Goal: Task Accomplishment & Management: Manage account settings

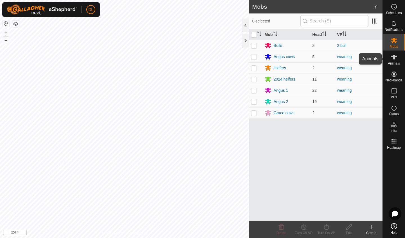
click at [395, 59] on icon at bounding box center [394, 57] width 7 height 7
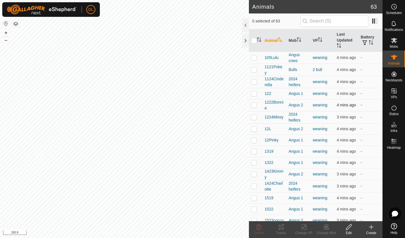
click at [254, 104] on p-checkbox at bounding box center [254, 105] width 6 height 4
checkbox input "true"
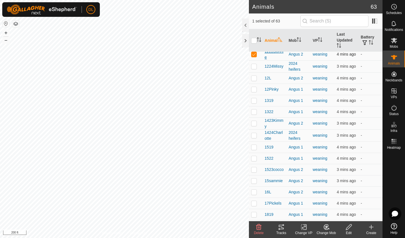
scroll to position [51, 0]
click at [252, 157] on p-checkbox at bounding box center [254, 158] width 6 height 4
checkbox input "true"
click at [255, 78] on p-checkbox at bounding box center [254, 78] width 6 height 4
checkbox input "true"
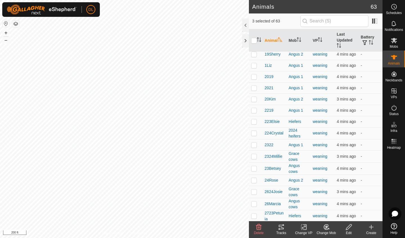
scroll to position [254, 0]
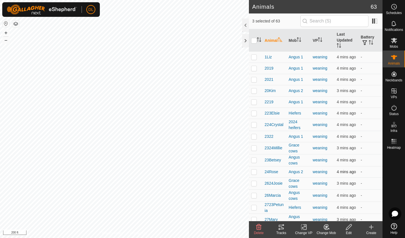
click at [253, 171] on p-checkbox at bounding box center [254, 172] width 6 height 4
checkbox input "true"
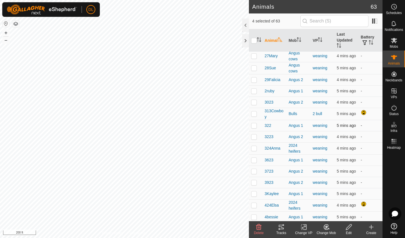
scroll to position [419, 0]
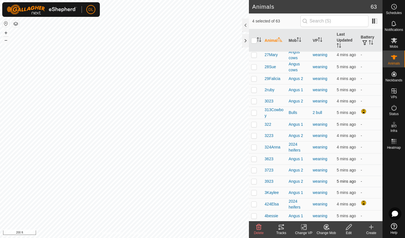
click at [255, 180] on p-checkbox at bounding box center [254, 181] width 6 height 4
click at [255, 182] on p-checkbox at bounding box center [254, 181] width 6 height 4
checkbox input "false"
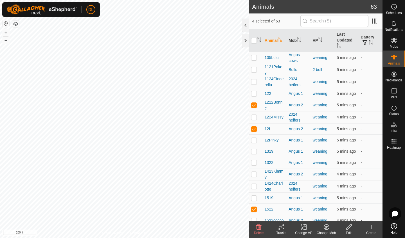
scroll to position [0, 0]
click at [253, 105] on p-checkbox at bounding box center [254, 105] width 6 height 4
checkbox input "false"
click at [253, 128] on p-checkbox at bounding box center [254, 129] width 6 height 4
checkbox input "false"
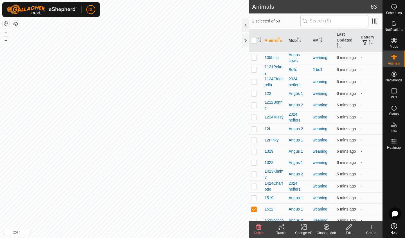
click at [254, 209] on p-checkbox at bounding box center [254, 209] width 6 height 4
checkbox input "false"
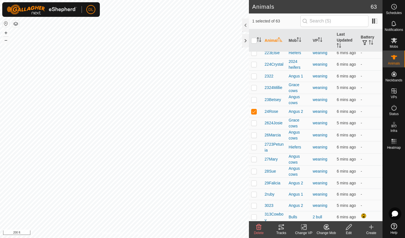
scroll to position [316, 0]
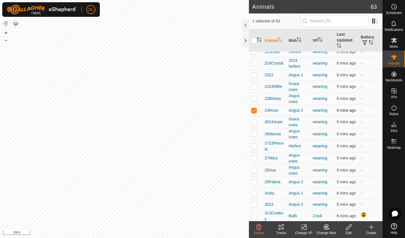
click at [254, 110] on p-checkbox at bounding box center [254, 110] width 6 height 4
checkbox input "false"
